Goal: Information Seeking & Learning: Learn about a topic

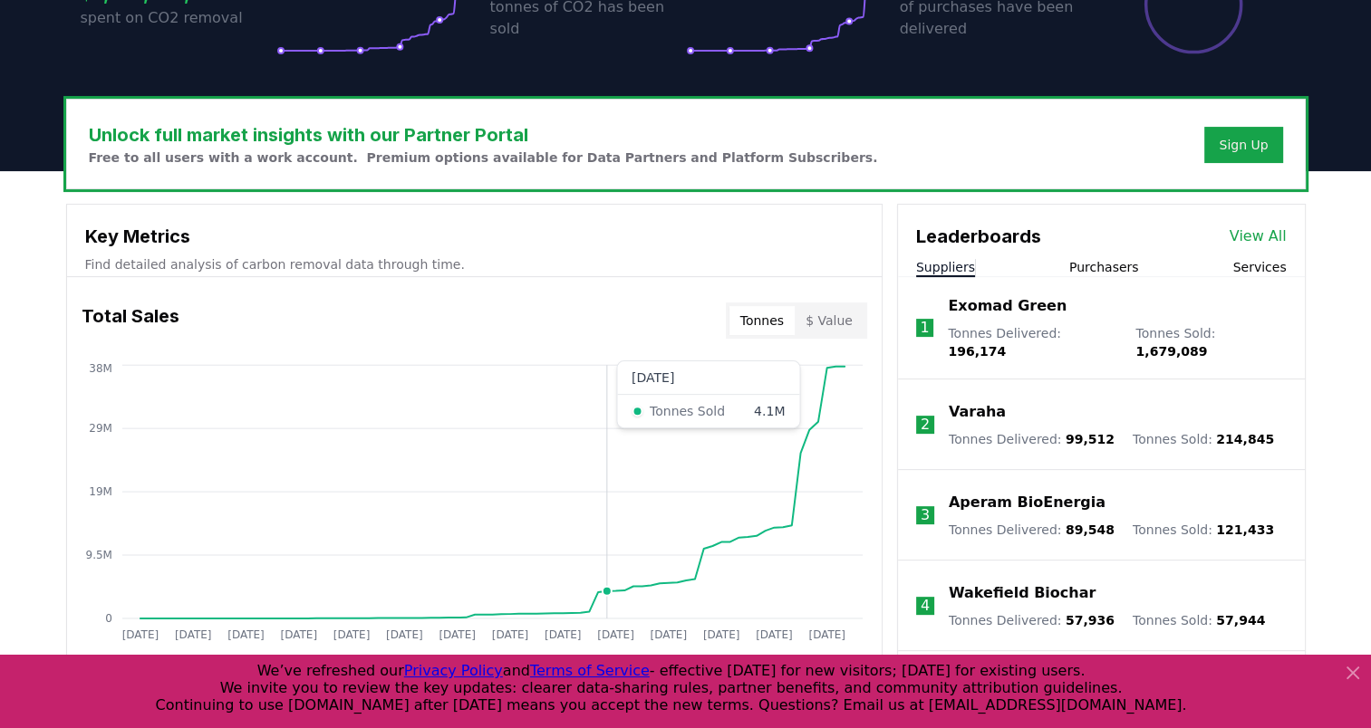
scroll to position [446, 0]
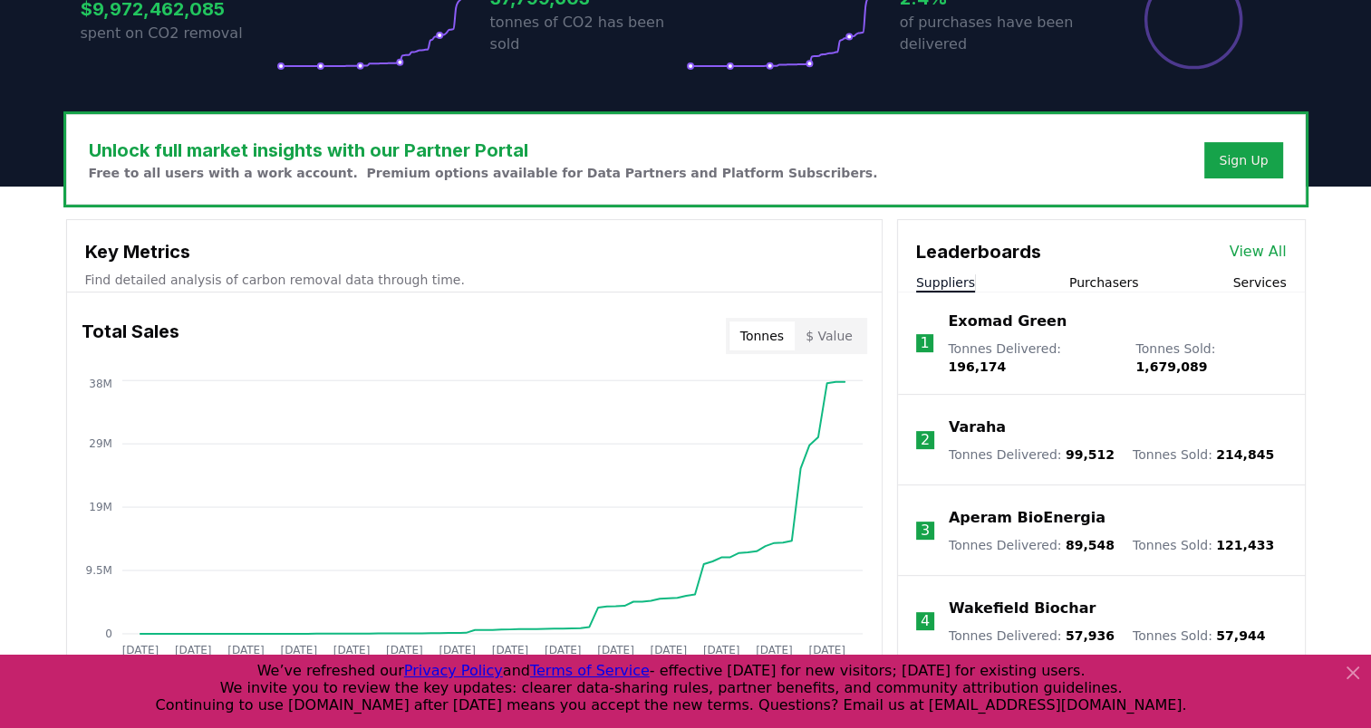
click at [1100, 281] on button "Purchasers" at bounding box center [1104, 283] width 70 height 18
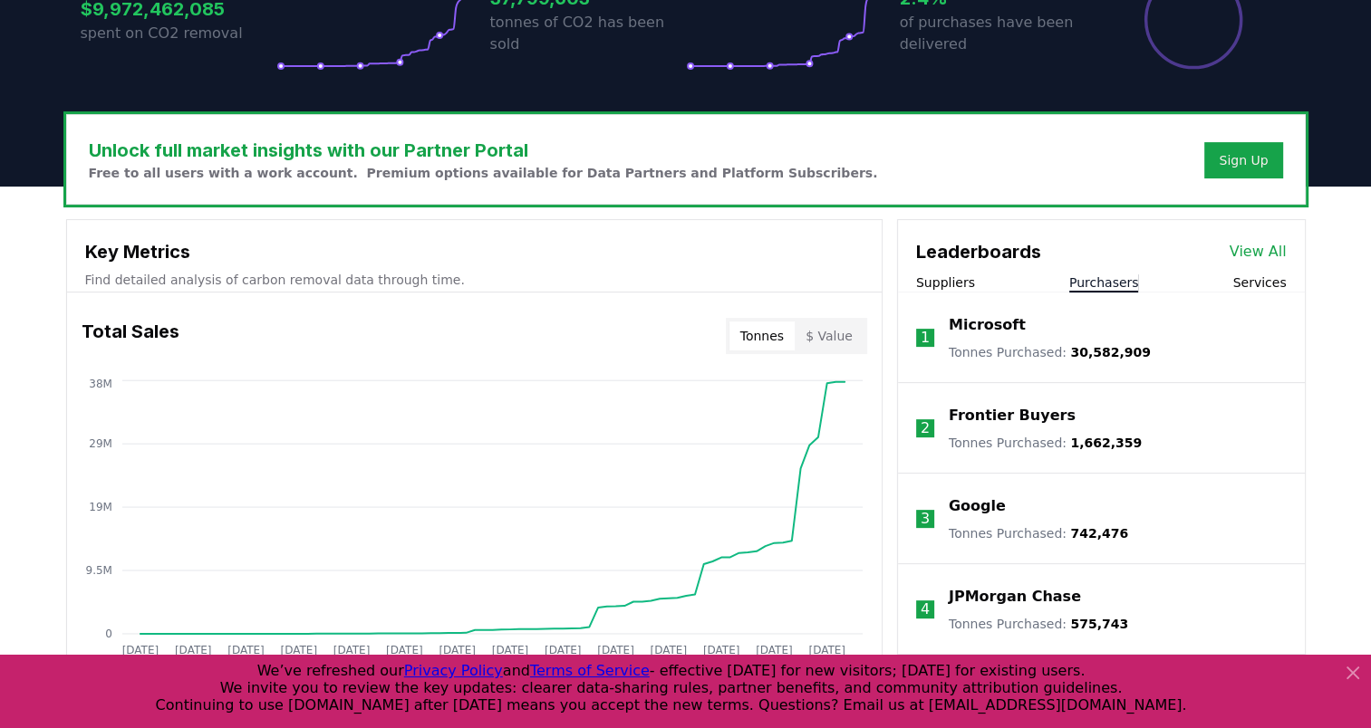
click at [1047, 328] on div "Microsoft" at bounding box center [1050, 325] width 202 height 22
click at [1046, 355] on p "Tonnes Purchased : 30,582,909" at bounding box center [1050, 352] width 202 height 18
click at [998, 324] on p "Microsoft" at bounding box center [987, 325] width 77 height 22
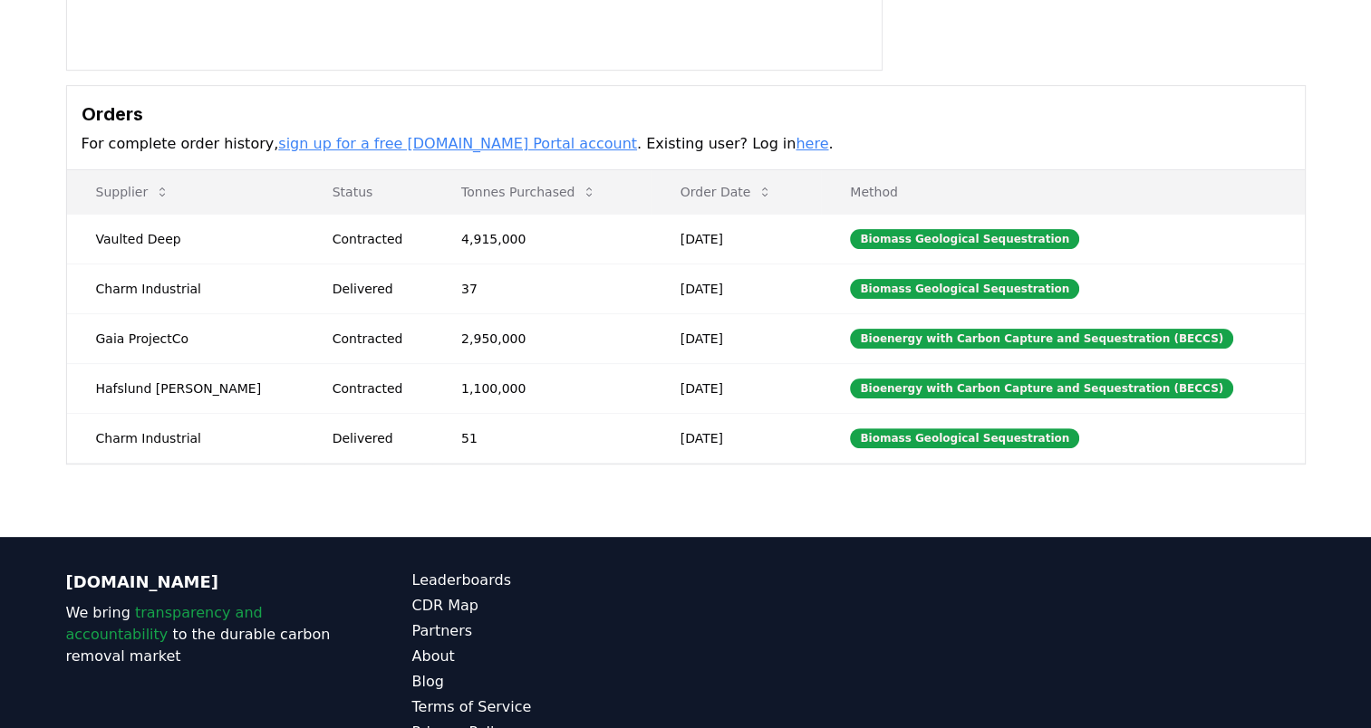
scroll to position [91, 0]
